Goal: Find specific page/section: Find specific page/section

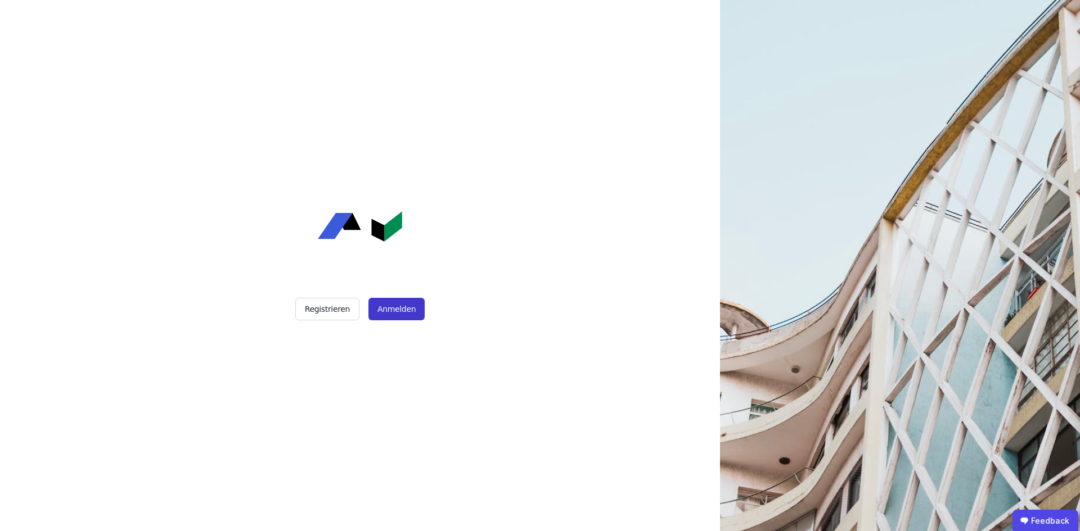
click at [420, 309] on button "Anmelden" at bounding box center [396, 309] width 56 height 22
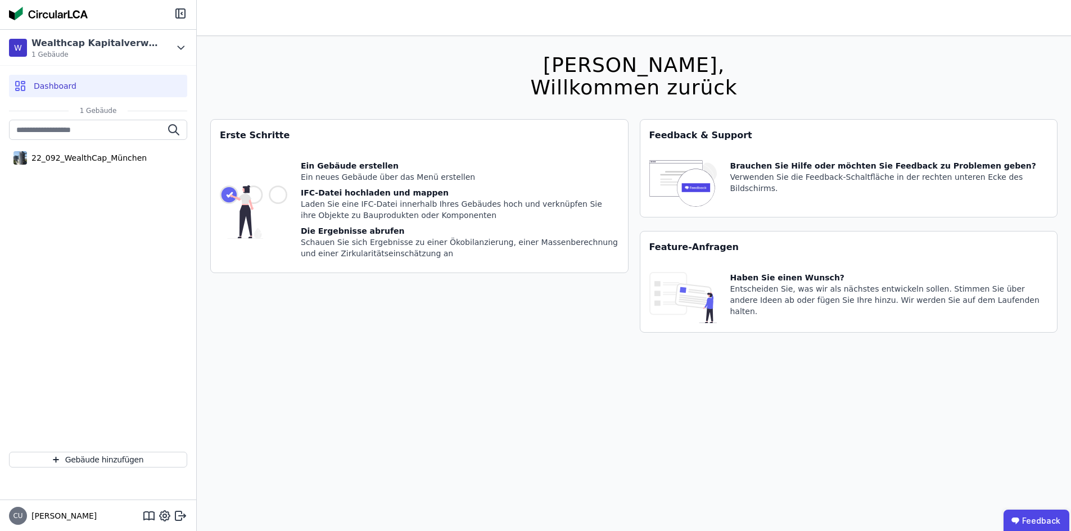
click at [380, 78] on div "[PERSON_NAME], Willkommen zurück Sie verwenden derzeit eine Beta-Version. Es kö…" at bounding box center [633, 301] width 847 height 531
click at [89, 156] on div "22_092_WealthCap_München" at bounding box center [87, 157] width 120 height 11
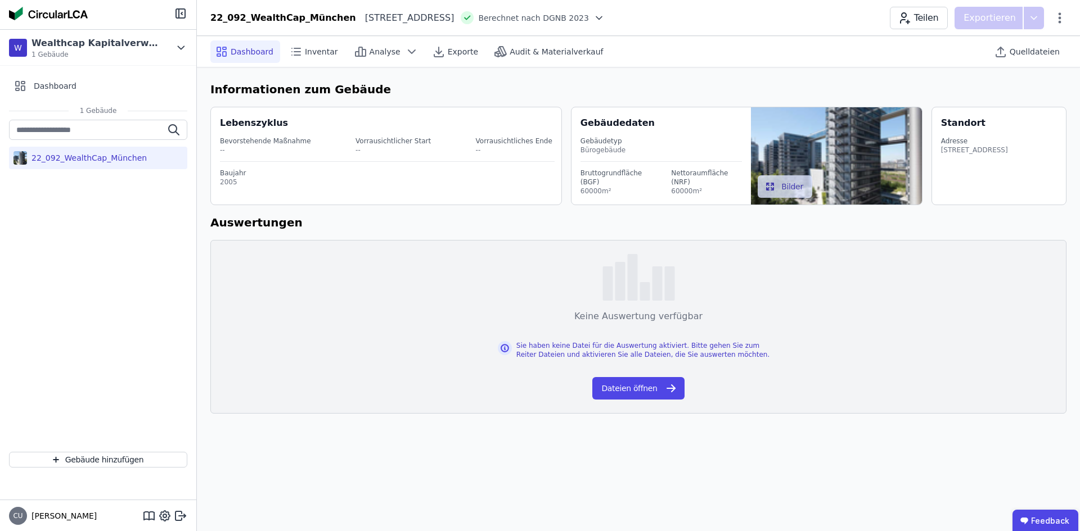
click at [598, 88] on h6 "Informationen zum Gebäude" at bounding box center [638, 89] width 856 height 17
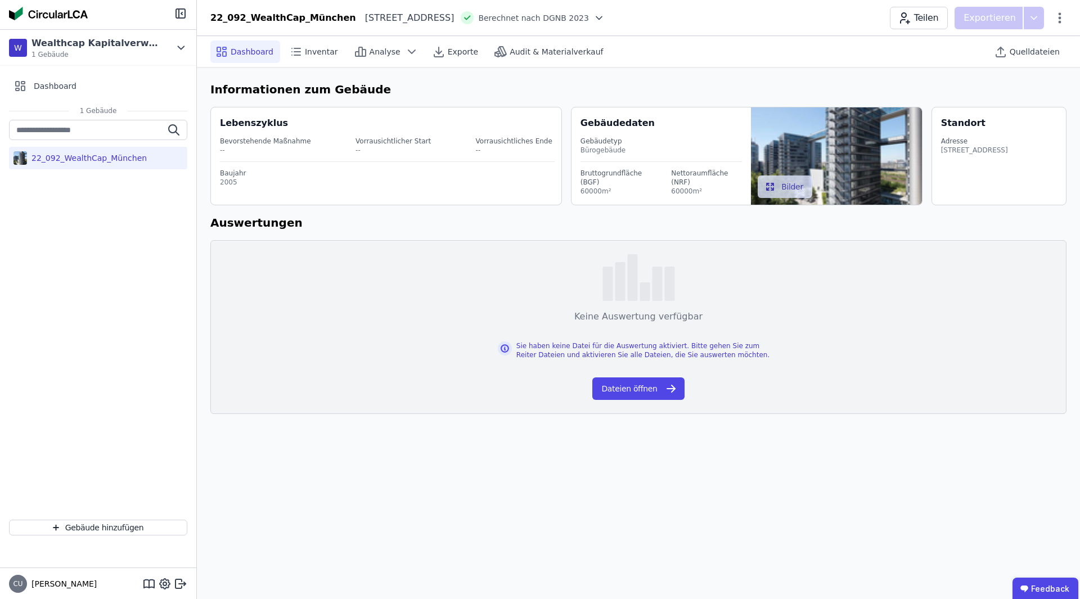
click at [627, 70] on div "Informationen zum Gebäude Lebenszyklus Bevorstehende Maßnahme -- Vorrausichtlic…" at bounding box center [638, 247] width 883 height 360
drag, startPoint x: 367, startPoint y: 88, endPoint x: 199, endPoint y: 96, distance: 168.3
click at [199, 96] on div "Informationen zum Gebäude Lebenszyklus Bevorstehende Maßnahme -- Vorrausichtlic…" at bounding box center [638, 247] width 883 height 360
click at [314, 227] on h6 "Auswertungen" at bounding box center [638, 222] width 856 height 17
click at [556, 58] on div "Audit & Materialverkauf" at bounding box center [549, 51] width 120 height 22
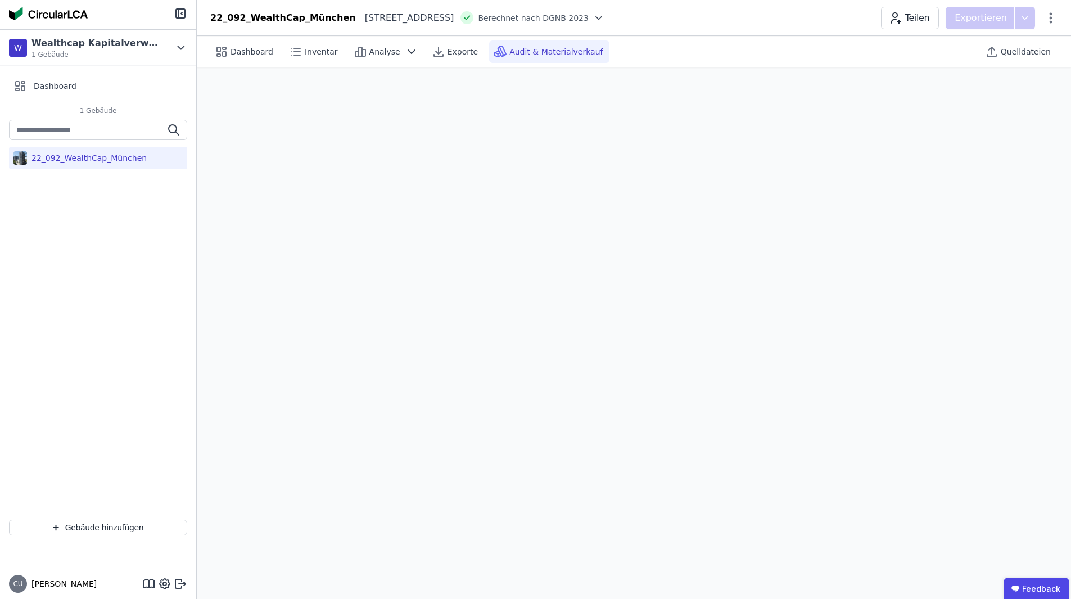
click at [677, 46] on div "Dashboard Inventar Analyse Exporte Audit & Materialverkauf" at bounding box center [454, 51] width 489 height 22
click at [776, 43] on div "Dashboard Inventar Analyse Exporte Audit & Materialverkauf Quelldateien" at bounding box center [633, 51] width 847 height 31
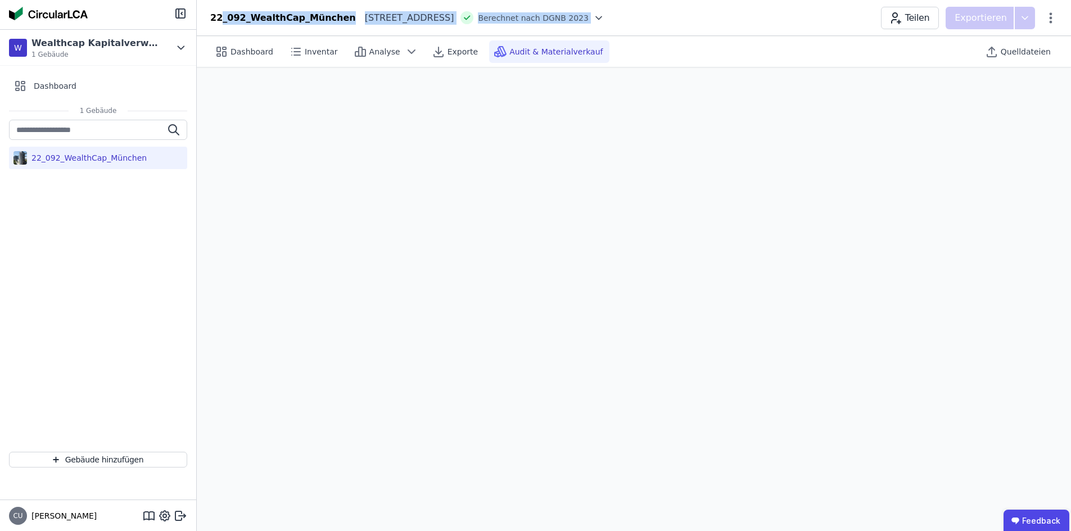
drag, startPoint x: 680, startPoint y: 21, endPoint x: 221, endPoint y: 15, distance: 458.9
click at [221, 15] on div "22_092_WealthCap_München [STREET_ADDRESS][GEOGRAPHIC_DATA] nach DGNB 2023 Teile…" at bounding box center [634, 18] width 874 height 22
click at [676, 18] on div "22_092_WealthCap_München [STREET_ADDRESS][GEOGRAPHIC_DATA] nach DGNB 2023 Teile…" at bounding box center [634, 18] width 874 height 22
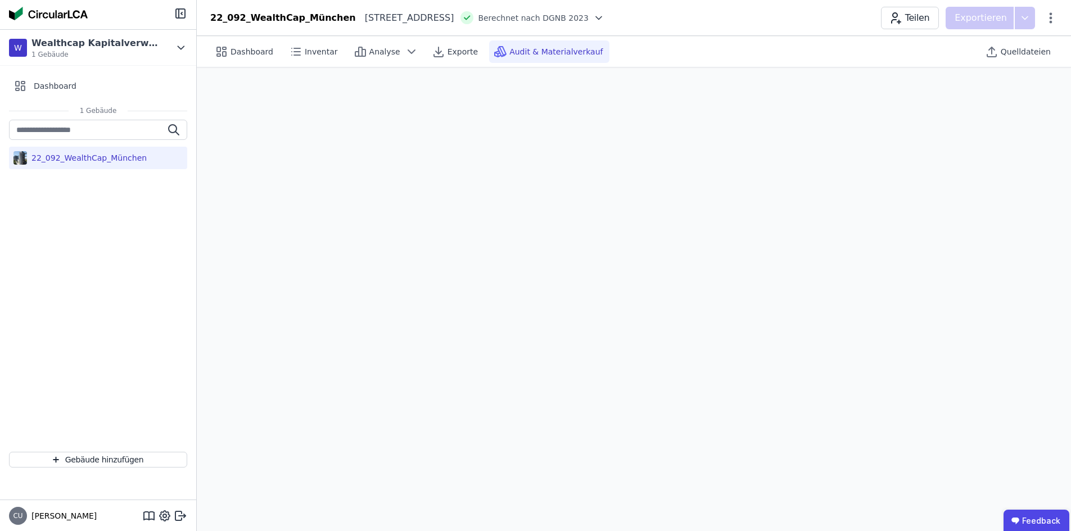
click at [109, 281] on div "22_092_WealthCap_München" at bounding box center [98, 281] width 196 height 323
click at [718, 40] on div "Dashboard Inventar Analyse Exporte Audit & Materialverkauf Quelldateien" at bounding box center [633, 51] width 847 height 31
click at [753, 50] on div "Dashboard Inventar Analyse Exporte Audit & Materialverkauf Quelldateien" at bounding box center [633, 51] width 847 height 31
click at [812, 44] on div "Dashboard Inventar Analyse Exporte Audit & Materialverkauf Quelldateien" at bounding box center [633, 51] width 847 height 31
click at [705, 55] on div "Dashboard Inventar Analyse Exporte Audit & Materialverkauf Quelldateien" at bounding box center [633, 51] width 847 height 31
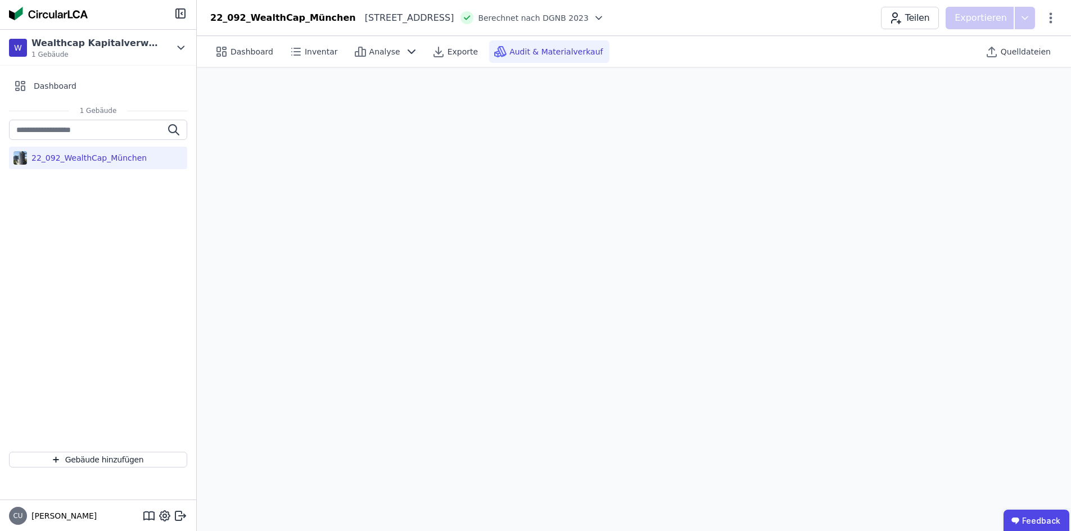
click at [658, 50] on div "Dashboard Inventar Analyse Exporte Audit & Materialverkauf" at bounding box center [454, 51] width 489 height 22
drag, startPoint x: 662, startPoint y: 51, endPoint x: 611, endPoint y: 53, distance: 51.2
click at [611, 53] on div "Dashboard Inventar Analyse Exporte Audit & Materialverkauf" at bounding box center [454, 51] width 489 height 22
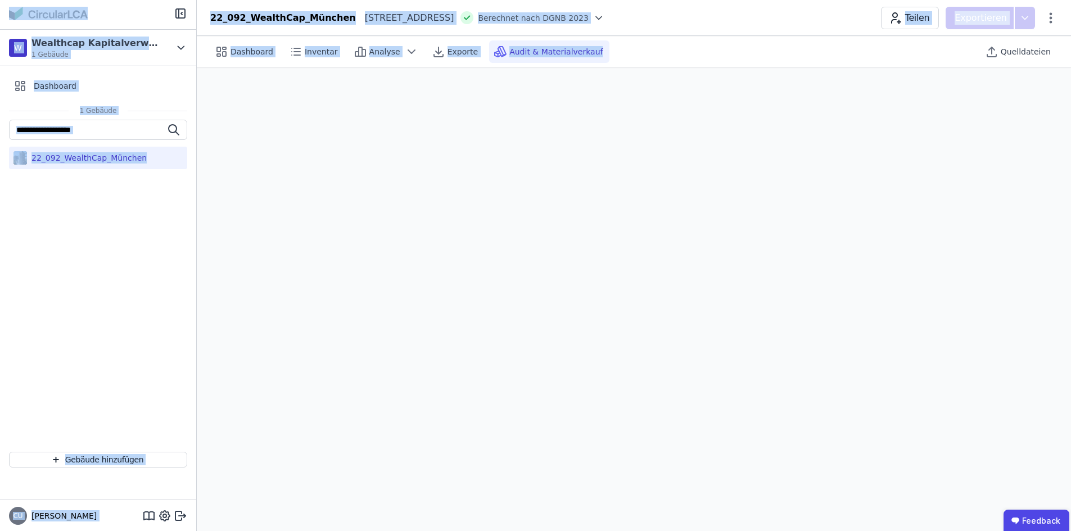
drag, startPoint x: 626, startPoint y: 51, endPoint x: 0, endPoint y: 20, distance: 626.7
click at [0, 20] on div "W Wealthcap Kapitalverwaltungsgesellschaft mbH 1 Gebäude Dashboard 1 Gebäude 22…" at bounding box center [535, 281] width 1071 height 563
click at [41, 307] on div "22_092_WealthCap_München" at bounding box center [98, 281] width 196 height 323
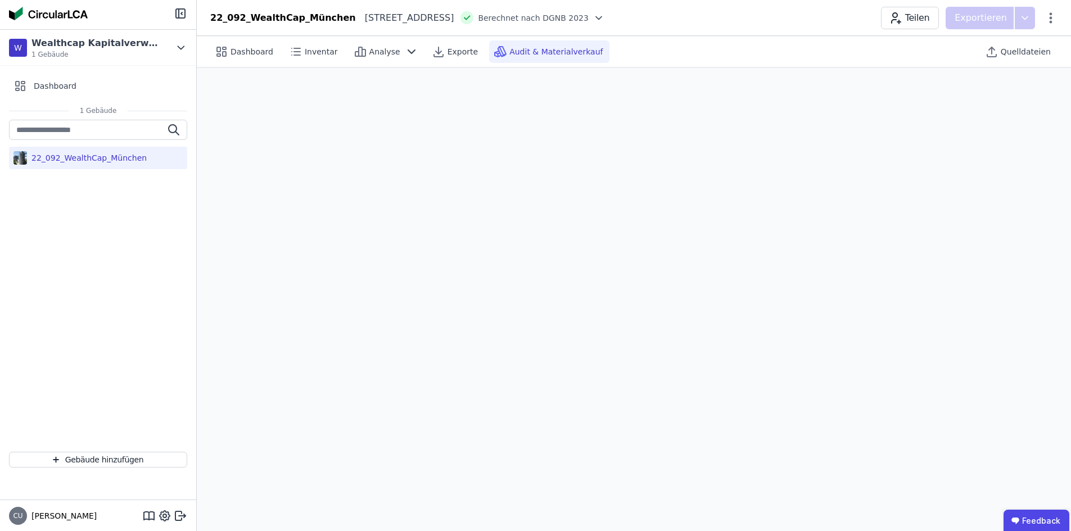
click at [648, 52] on div "Dashboard Inventar Analyse Exporte Audit & Materialverkauf" at bounding box center [454, 51] width 489 height 22
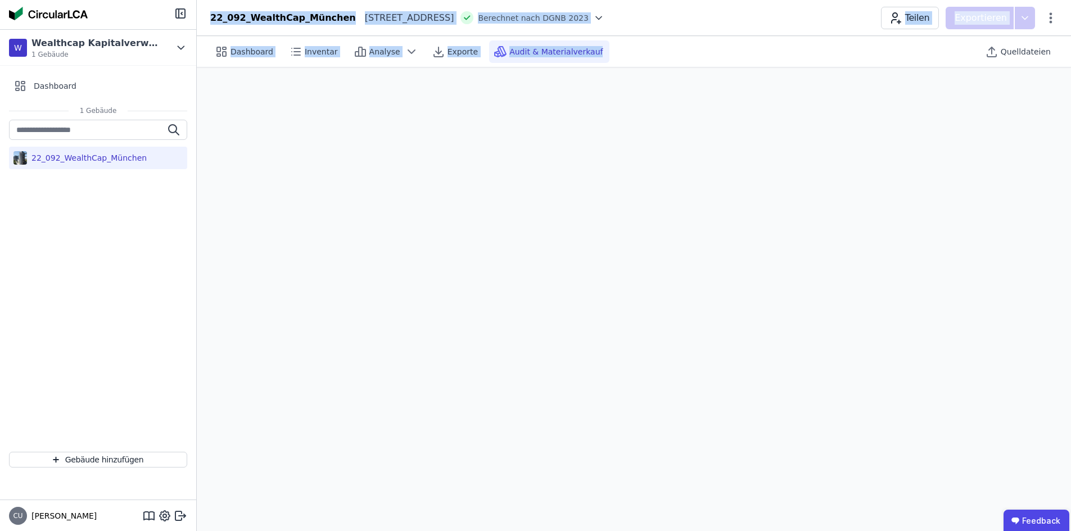
drag, startPoint x: 1070, startPoint y: 57, endPoint x: 0, endPoint y: -3, distance: 1071.3
click at [0, 0] on html "W Wealthcap Kapitalverwaltungsgesellschaft mbH 1 Gebäude Dashboard 1 Gebäude 22…" at bounding box center [535, 281] width 1071 height 563
click at [756, 45] on div "Dashboard Inventar Analyse Exporte Audit & Materialverkauf Quelldateien" at bounding box center [633, 51] width 847 height 31
